Goal: Task Accomplishment & Management: Use online tool/utility

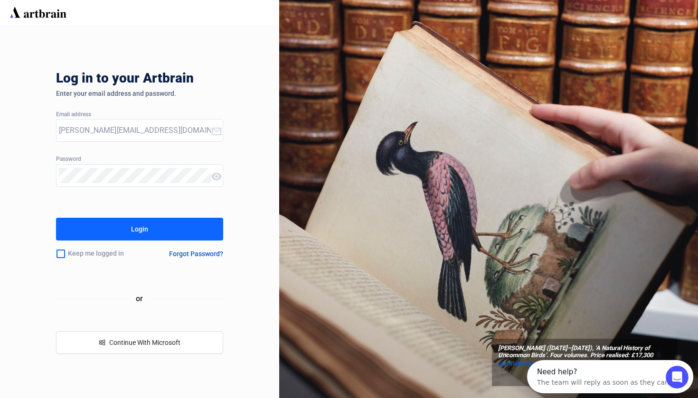
type input "[PERSON_NAME][EMAIL_ADDRESS][DOMAIN_NAME]"
click at [137, 233] on div "Login" at bounding box center [139, 229] width 17 height 15
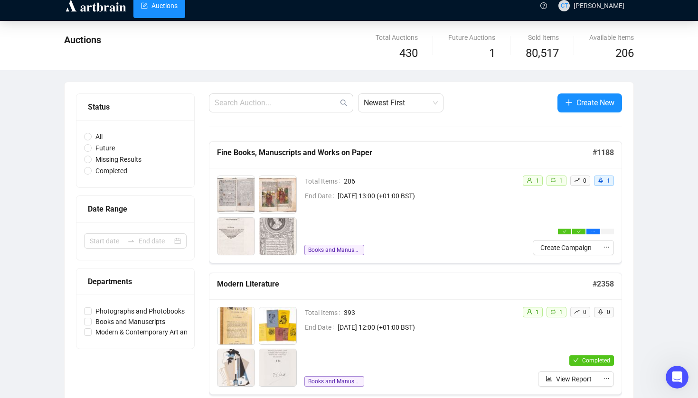
scroll to position [25, 0]
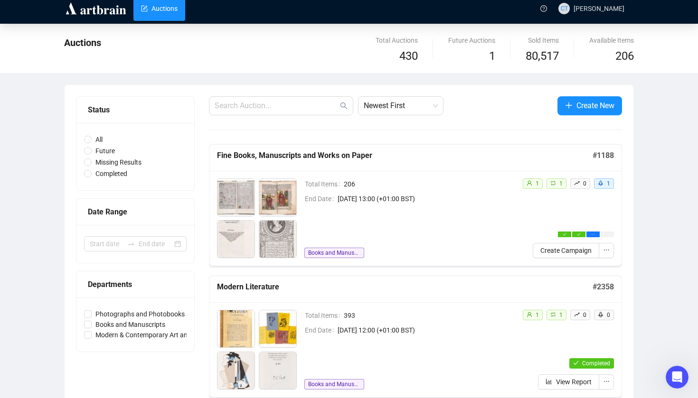
click at [538, 57] on span "80,517" at bounding box center [541, 56] width 33 height 18
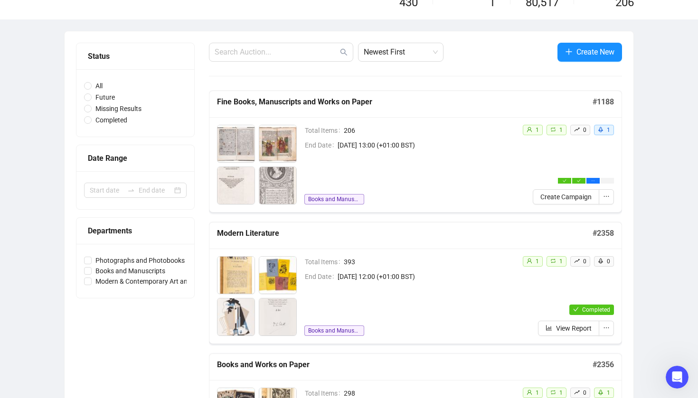
scroll to position [81, 0]
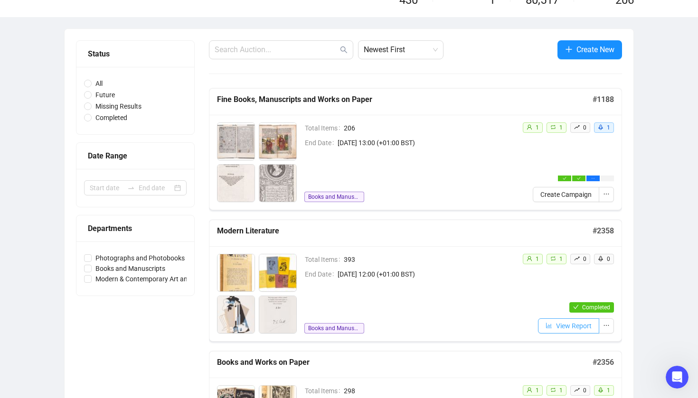
click at [557, 325] on span "View Report" at bounding box center [574, 326] width 36 height 10
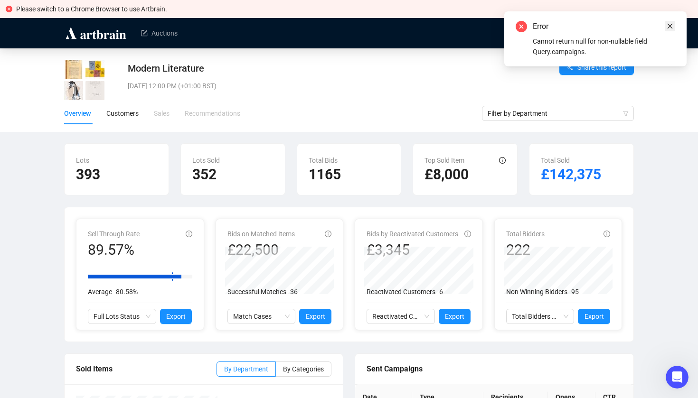
click at [669, 26] on icon "close" at bounding box center [669, 26] width 5 height 5
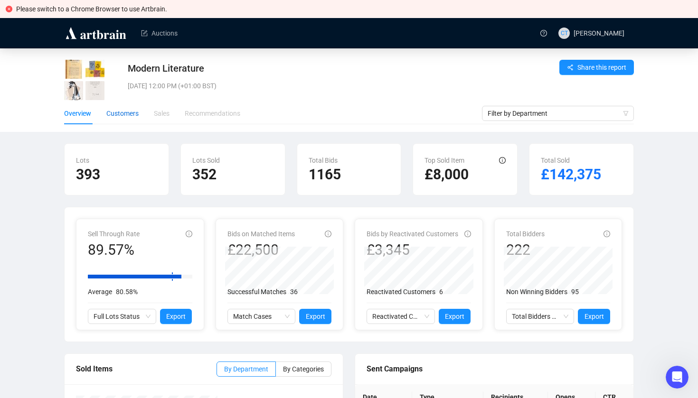
click at [131, 118] on div "Customers" at bounding box center [122, 113] width 32 height 10
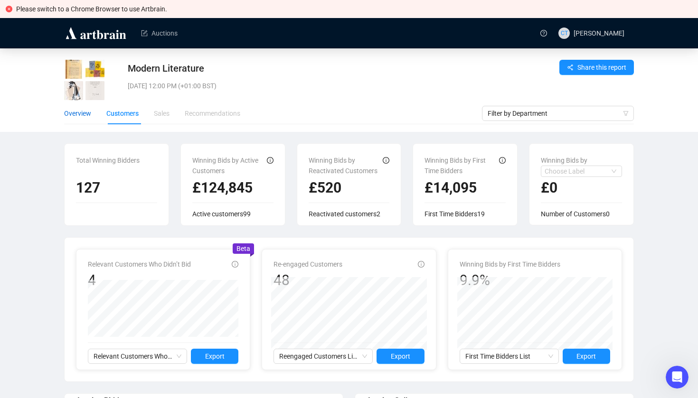
click at [84, 114] on div "Overview" at bounding box center [77, 113] width 27 height 10
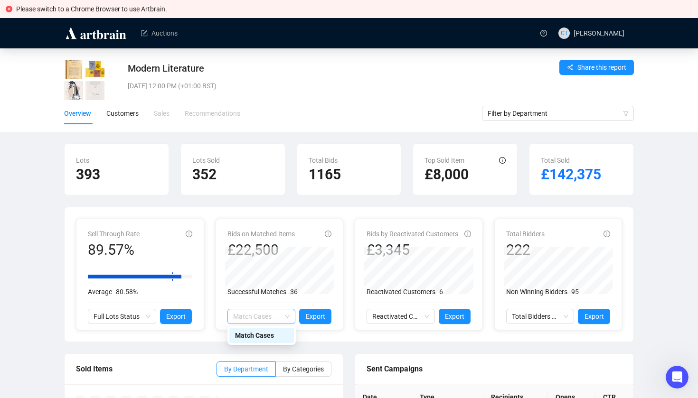
click at [278, 312] on span "Match Cases" at bounding box center [261, 316] width 57 height 14
click at [309, 318] on span "Export" at bounding box center [315, 316] width 19 height 10
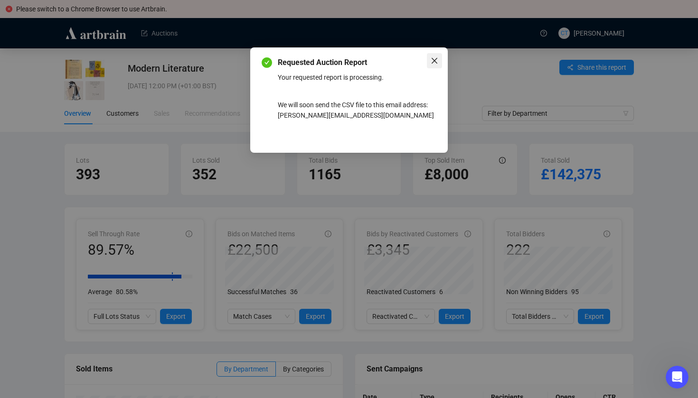
click at [433, 64] on icon "close" at bounding box center [435, 61] width 8 height 8
